Goal: Task Accomplishment & Management: Manage account settings

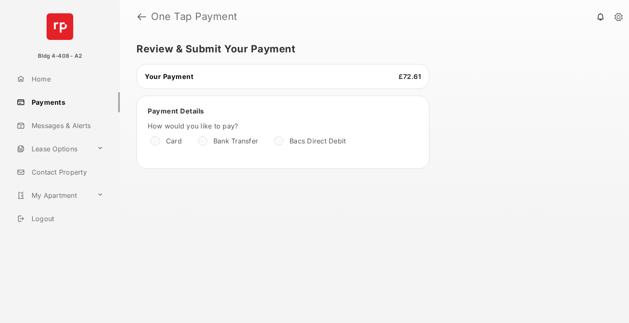
click at [292, 140] on label "Bacs Direct Debit" at bounding box center [318, 141] width 56 height 8
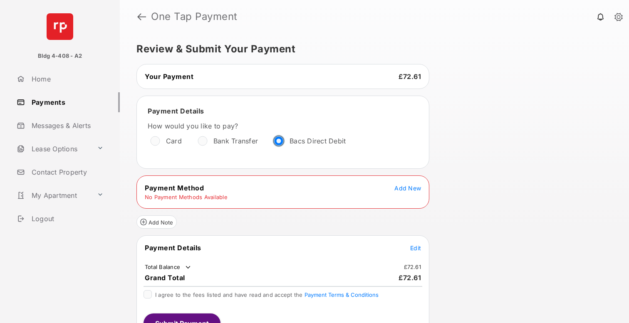
click at [413, 189] on span "Add New" at bounding box center [407, 188] width 27 height 7
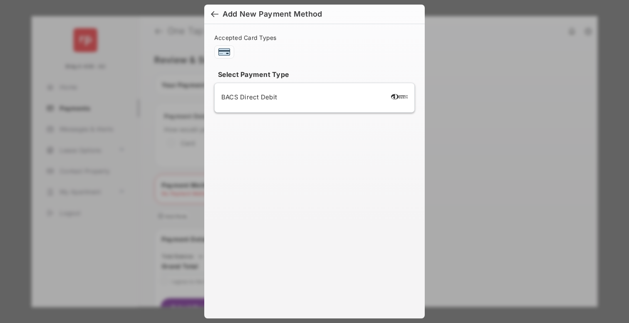
click at [308, 101] on div "BACS Direct Debit" at bounding box center [314, 98] width 186 height 16
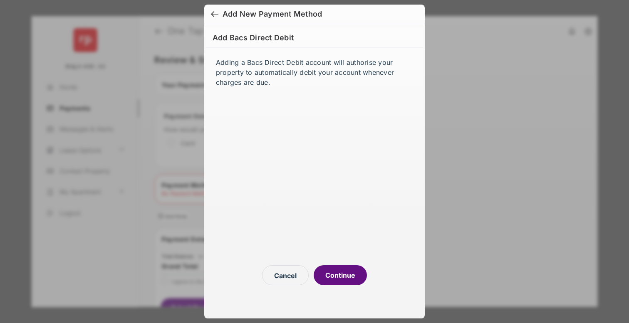
click at [353, 274] on button "Continue" at bounding box center [340, 275] width 53 height 20
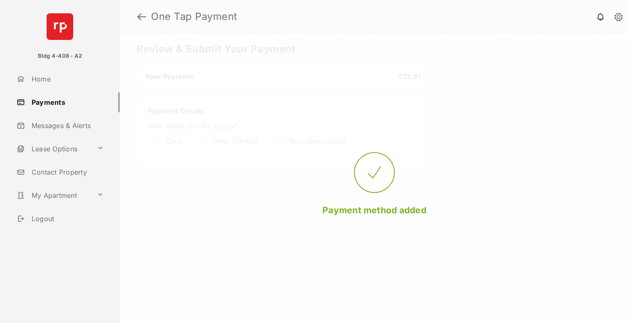
click at [41, 101] on link "Payments" at bounding box center [66, 102] width 106 height 20
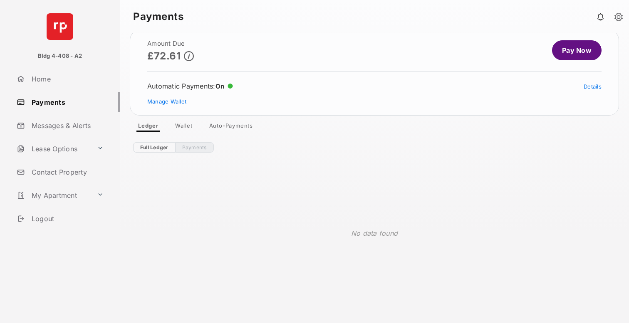
click at [187, 126] on link "Wallet" at bounding box center [183, 127] width 31 height 10
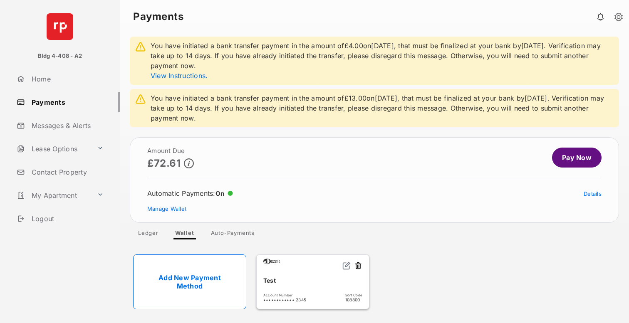
click at [241, 232] on link "Auto-Payments" at bounding box center [232, 235] width 57 height 10
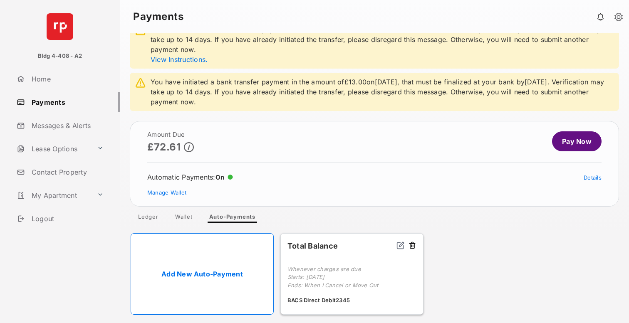
scroll to position [60, 0]
click at [412, 243] on button at bounding box center [412, 245] width 8 height 10
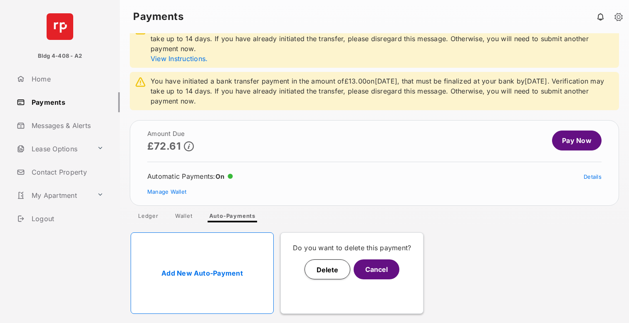
click at [322, 267] on button "Delete" at bounding box center [327, 270] width 46 height 20
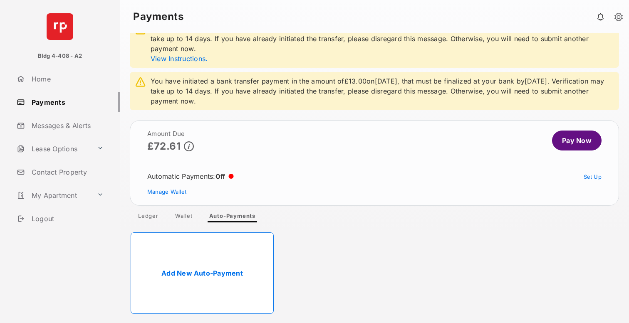
click at [152, 215] on link "Ledger" at bounding box center [148, 218] width 34 height 10
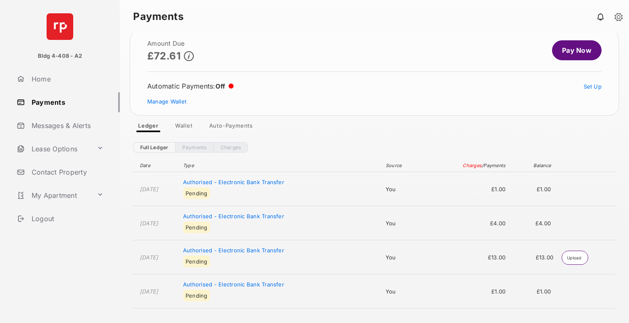
click at [243, 123] on link "Auto-Payments" at bounding box center [231, 127] width 57 height 10
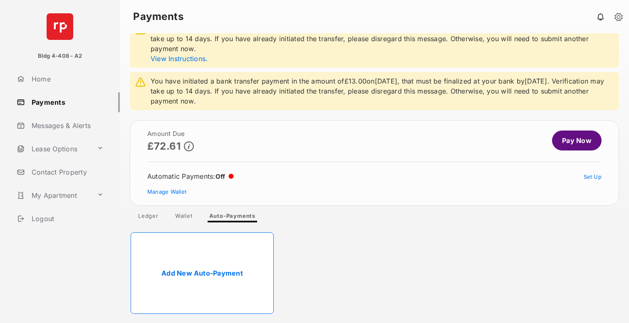
click at [209, 243] on link "Add New Auto-Payment" at bounding box center [202, 274] width 143 height 82
